Goal: Information Seeking & Learning: Learn about a topic

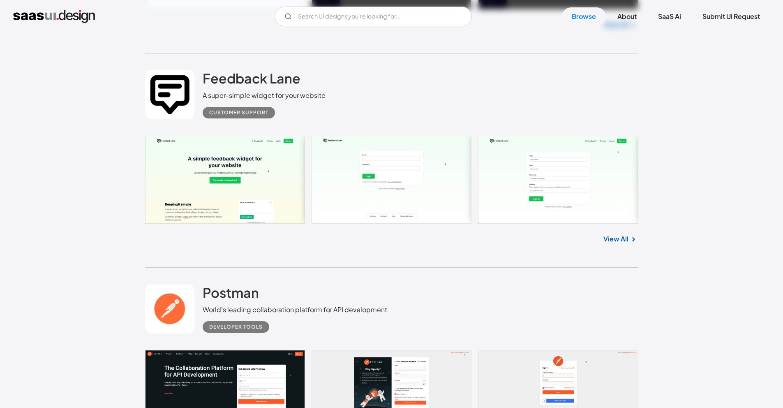
scroll to position [2925, 0]
click at [586, 242] on link "View All" at bounding box center [616, 239] width 25 height 10
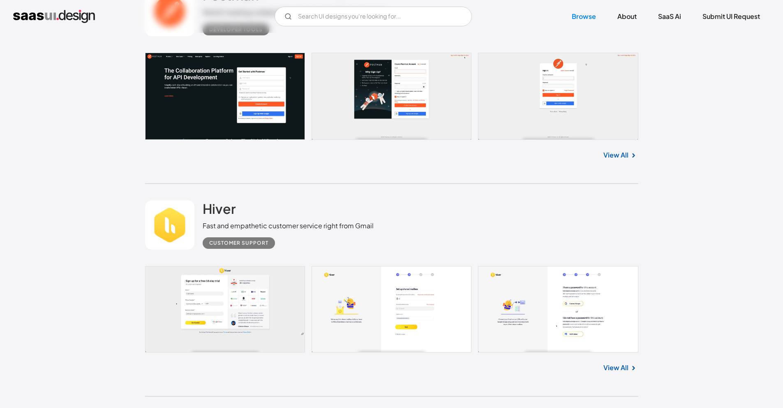
scroll to position [3217, 0]
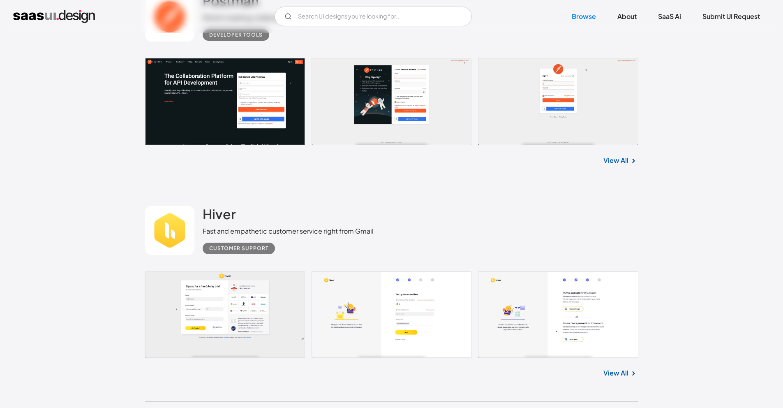
click at [586, 161] on link "View All" at bounding box center [616, 160] width 25 height 10
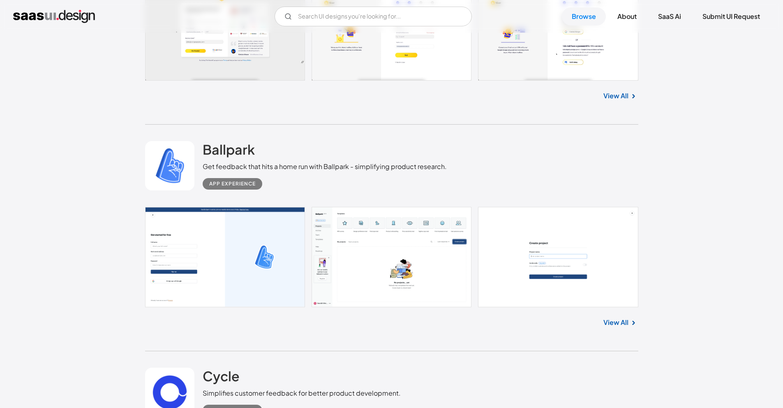
scroll to position [3591, 0]
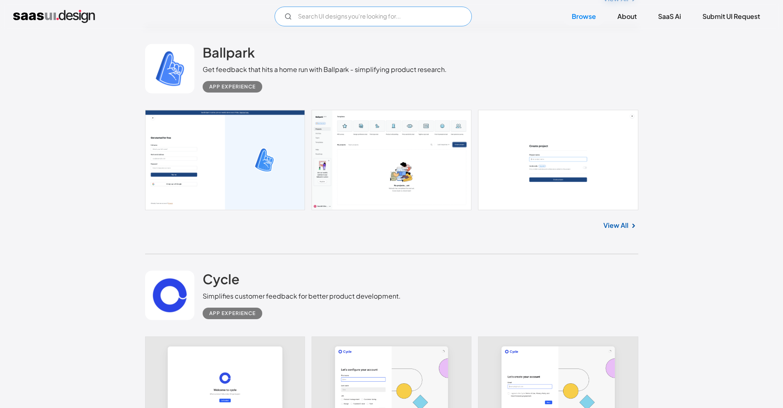
click at [334, 9] on input "Email Form" at bounding box center [373, 17] width 197 height 20
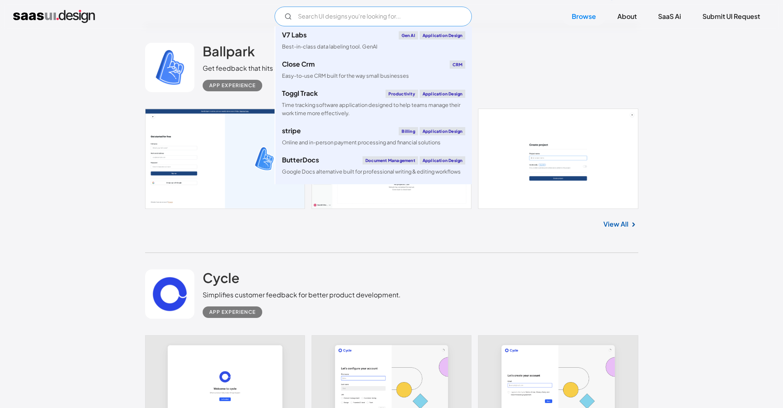
scroll to position [3593, 0]
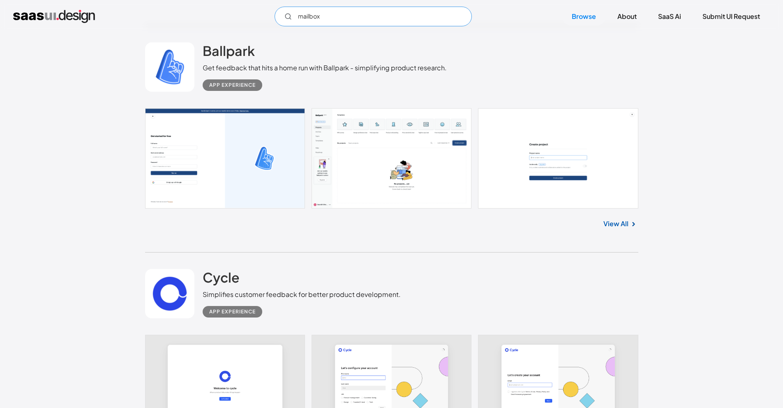
click at [285, 17] on icon "Email Form" at bounding box center [288, 16] width 7 height 7
click at [323, 15] on input "mailbox" at bounding box center [373, 17] width 197 height 20
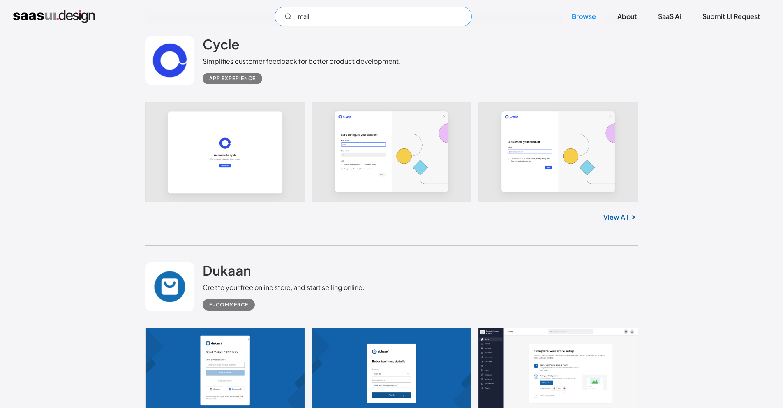
scroll to position [3831, 0]
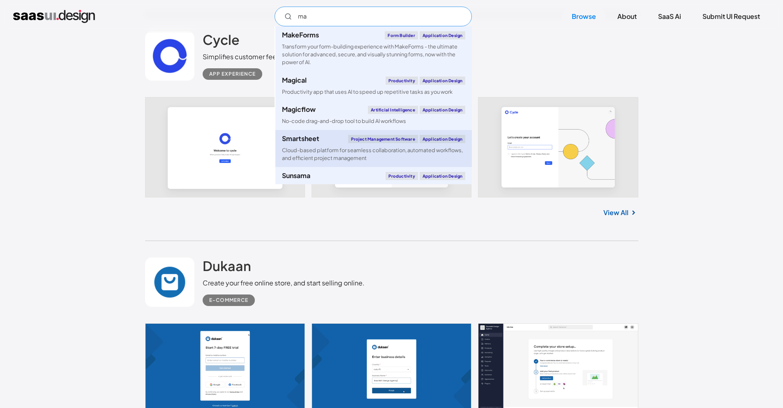
type input "m"
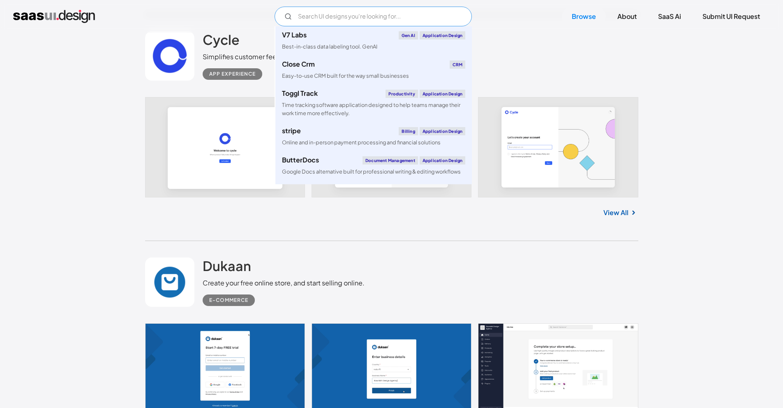
type input "n"
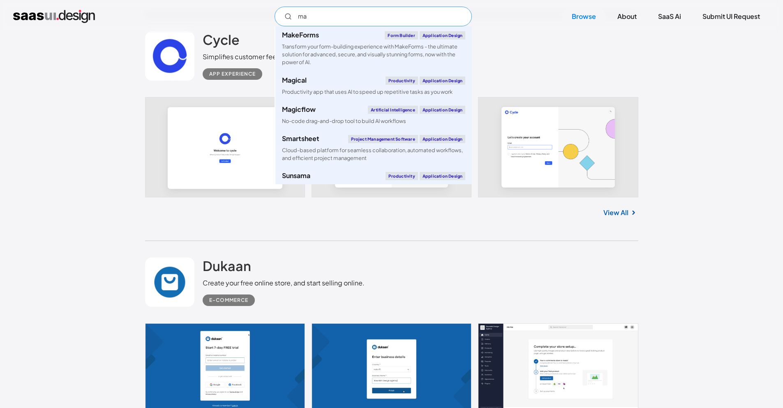
type input "m"
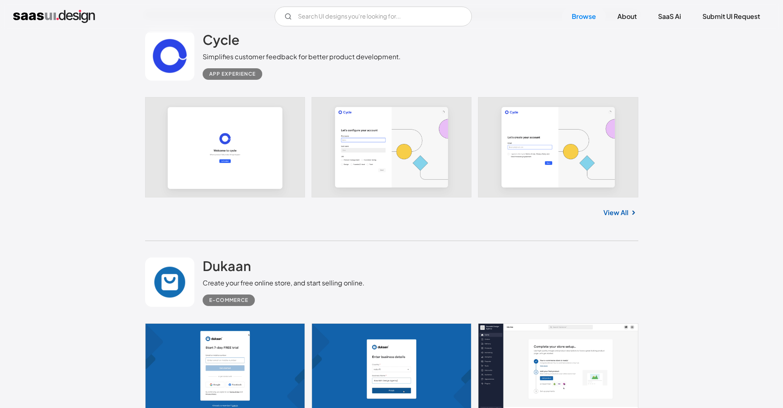
click at [578, 283] on div "Dukaan Create your free online store, and start selling online. E-commerce" at bounding box center [392, 282] width 494 height 82
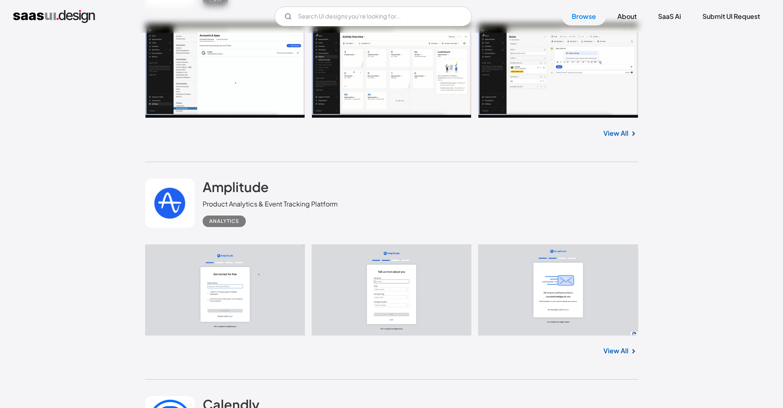
scroll to position [5815, 0]
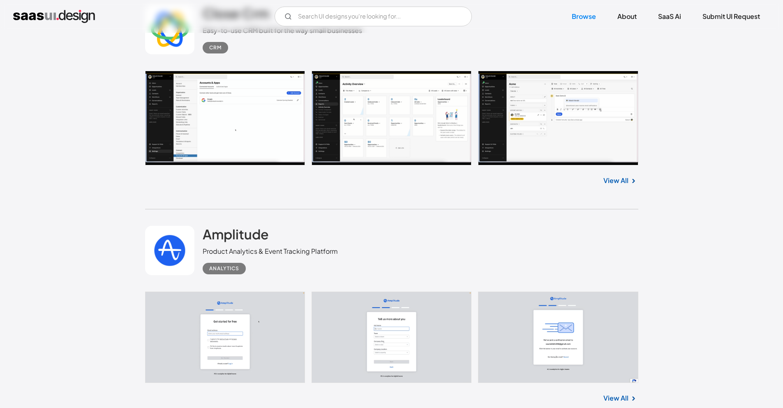
click at [572, 156] on link at bounding box center [392, 118] width 494 height 95
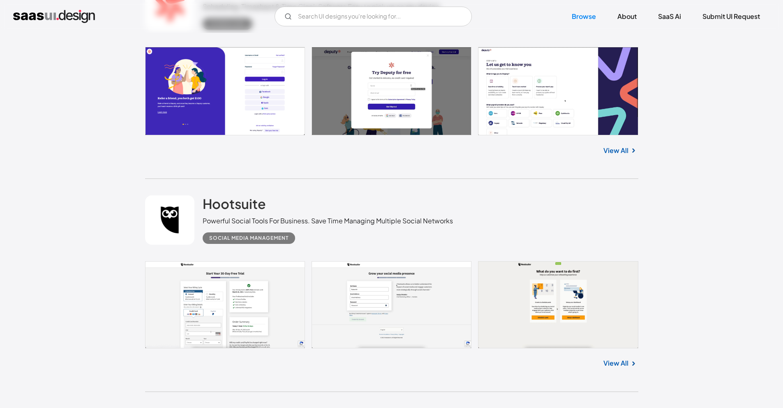
scroll to position [11926, 0]
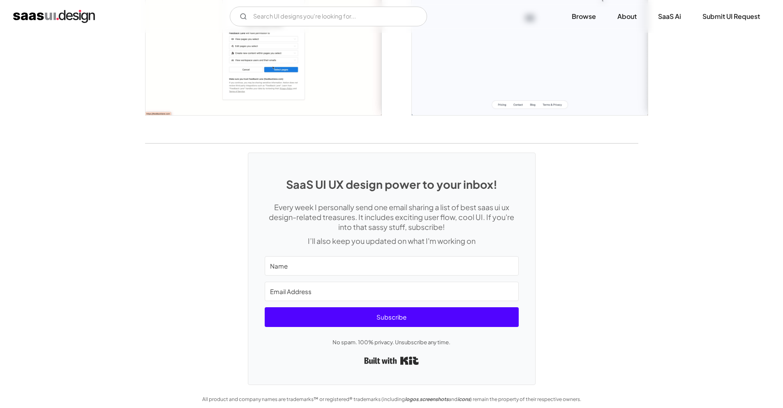
scroll to position [1022, 0]
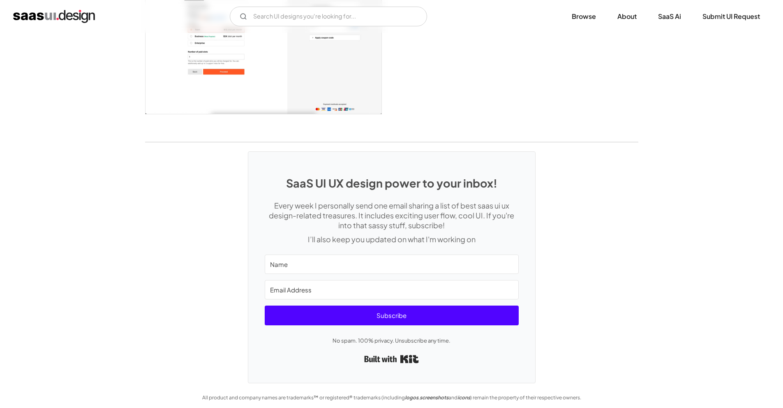
scroll to position [2139, 0]
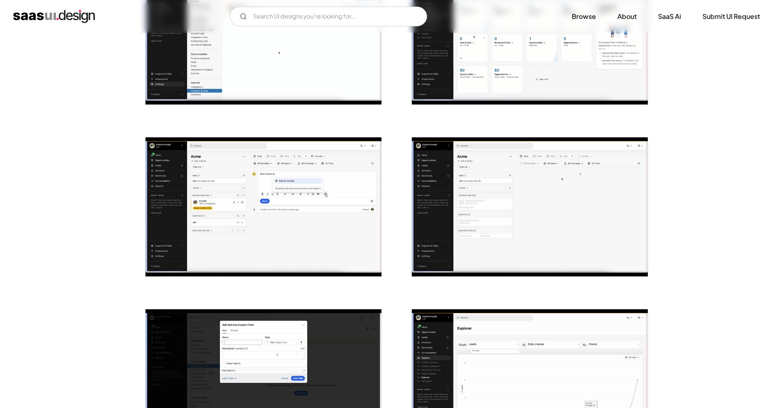
scroll to position [230, 0]
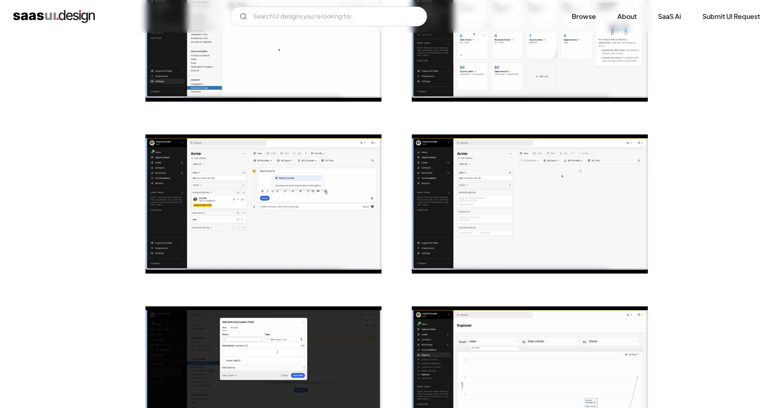
click at [251, 246] on img "open lightbox" at bounding box center [264, 203] width 236 height 139
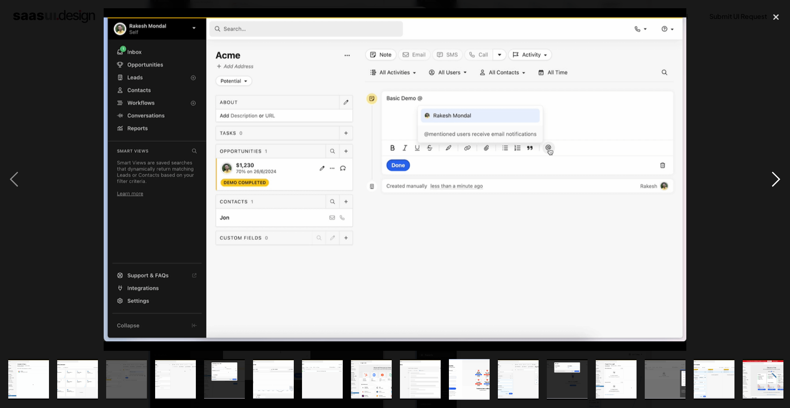
click at [782, 179] on div "next image" at bounding box center [776, 179] width 28 height 343
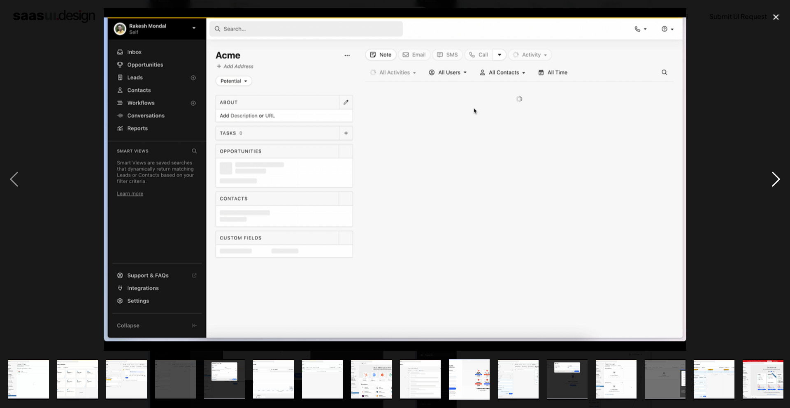
click at [782, 179] on div "next image" at bounding box center [776, 179] width 28 height 343
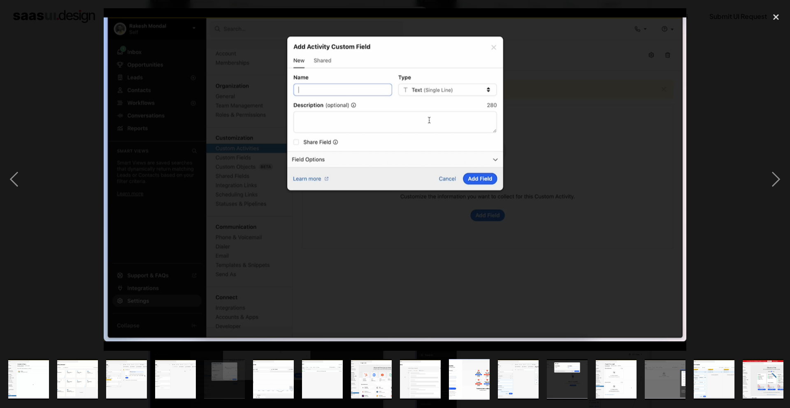
click at [707, 113] on div at bounding box center [395, 179] width 790 height 343
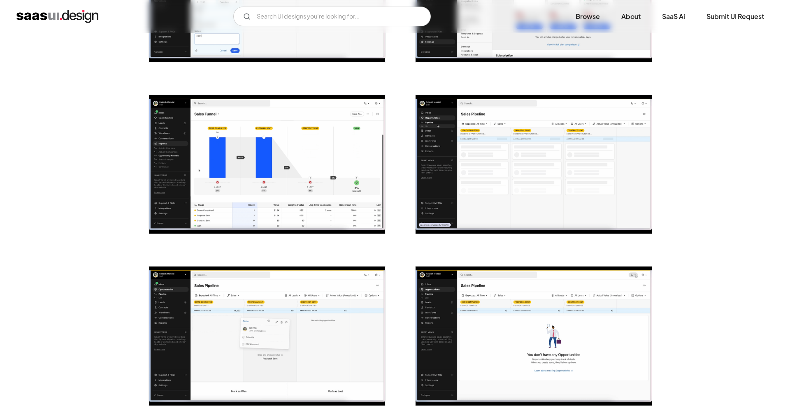
scroll to position [1430, 0]
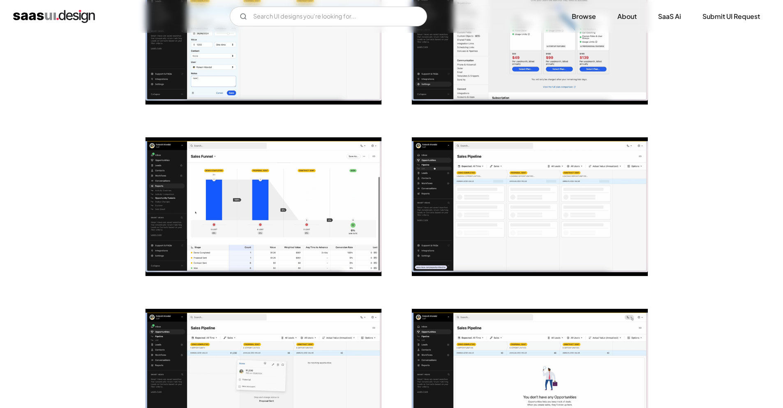
click at [549, 230] on img "open lightbox" at bounding box center [530, 206] width 236 height 139
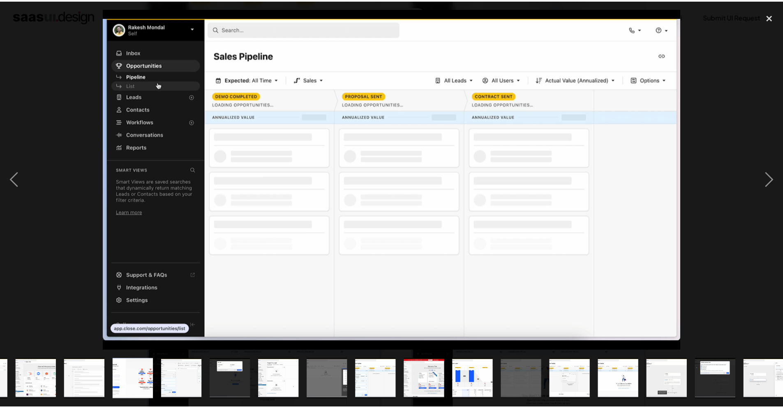
scroll to position [0, 344]
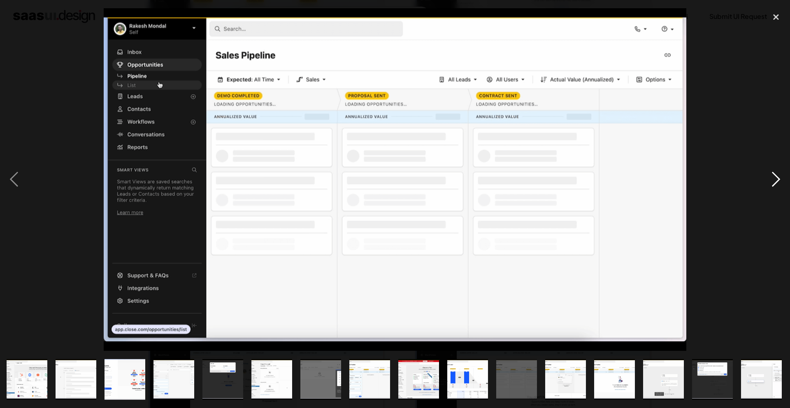
click at [771, 145] on div "next image" at bounding box center [776, 179] width 28 height 343
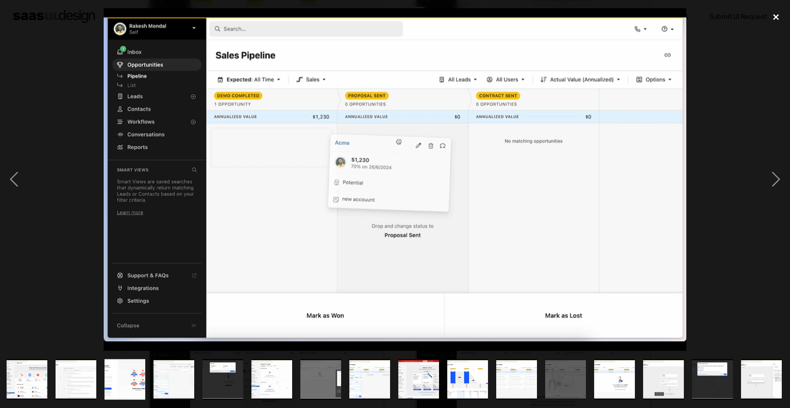
click at [775, 25] on div "close lightbox" at bounding box center [776, 17] width 28 height 18
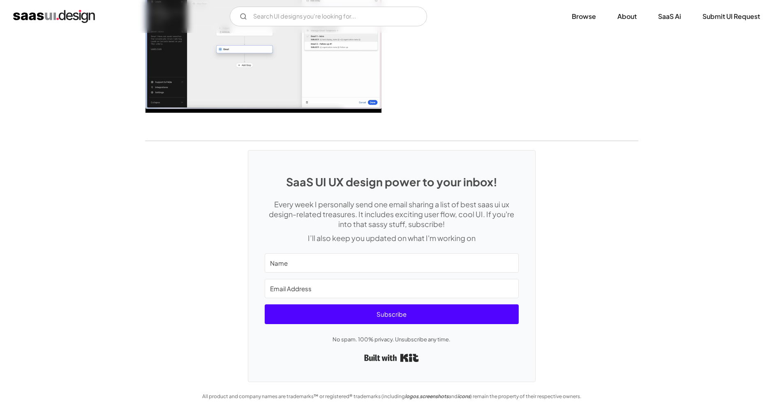
scroll to position [2109, 0]
